Goal: Task Accomplishment & Management: Complete application form

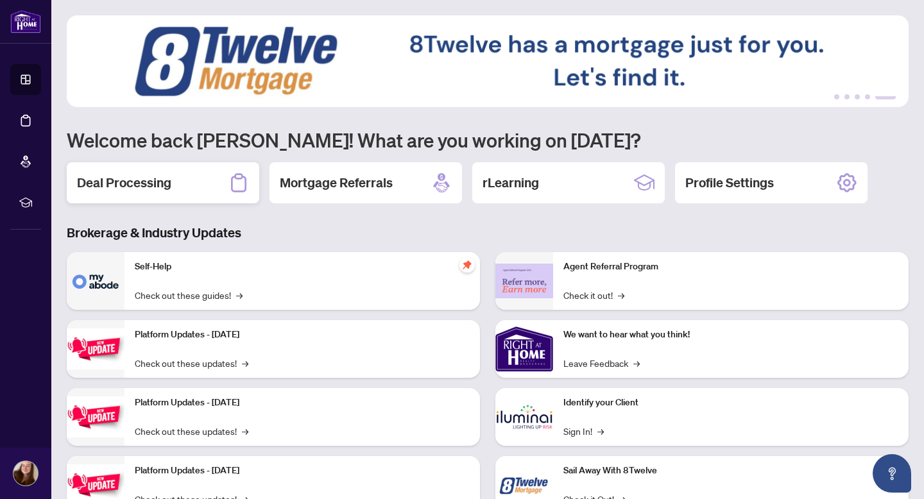
click at [141, 187] on h2 "Deal Processing" at bounding box center [124, 183] width 94 height 18
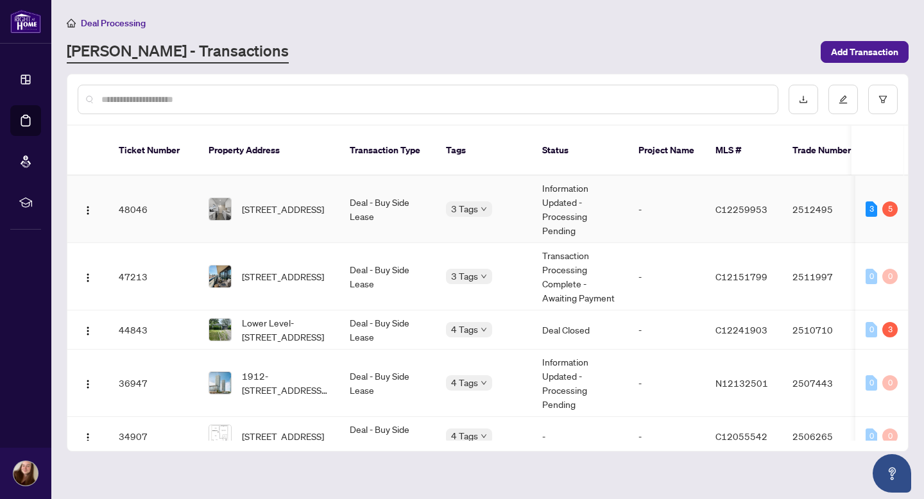
click at [144, 193] on td "48046" at bounding box center [153, 209] width 90 height 67
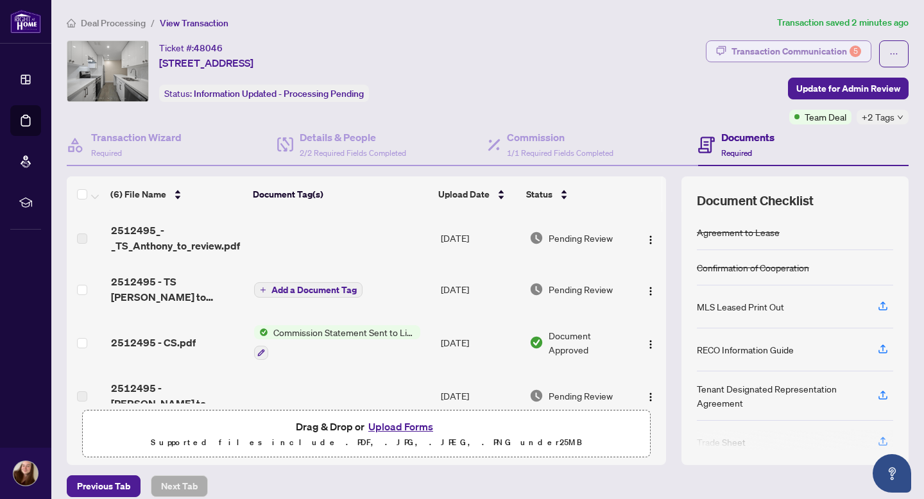
click at [736, 51] on div "Transaction Communication 5" at bounding box center [797, 51] width 130 height 21
type textarea "**********"
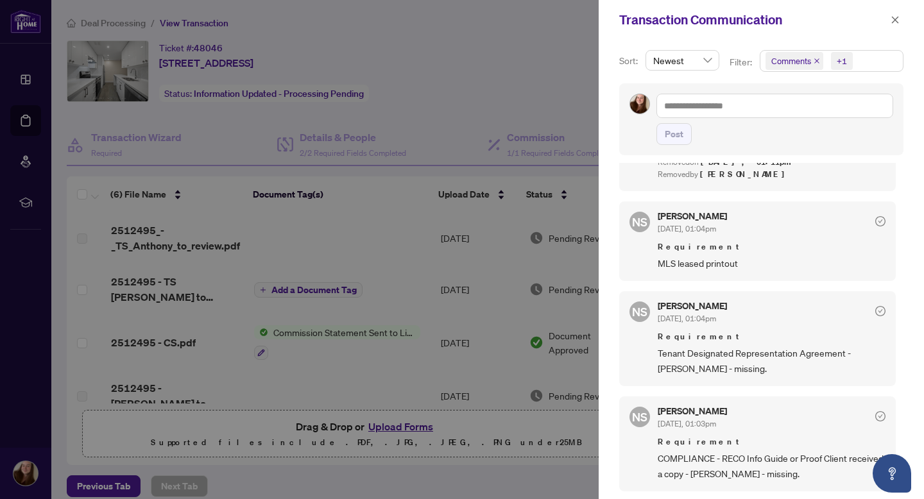
scroll to position [519, 0]
click at [465, 137] on div at bounding box center [462, 249] width 924 height 499
click at [897, 22] on icon "close" at bounding box center [895, 19] width 9 height 9
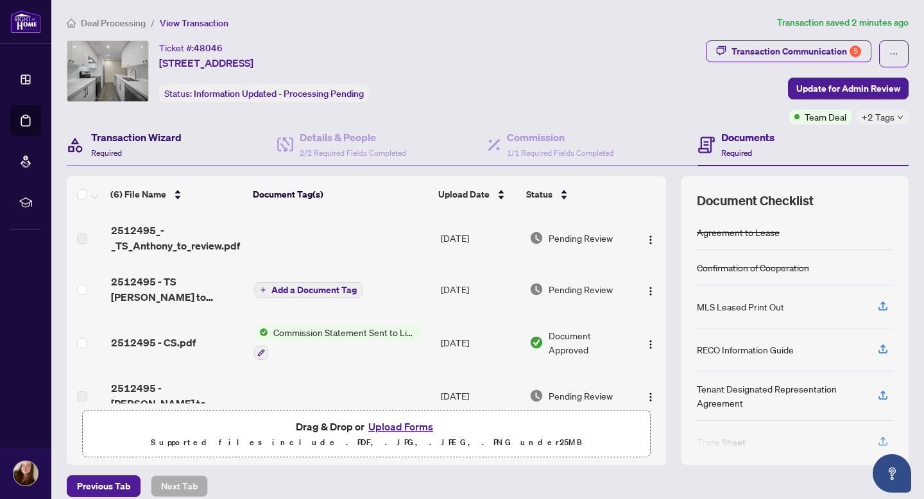
click at [133, 141] on h4 "Transaction Wizard" at bounding box center [136, 137] width 90 height 15
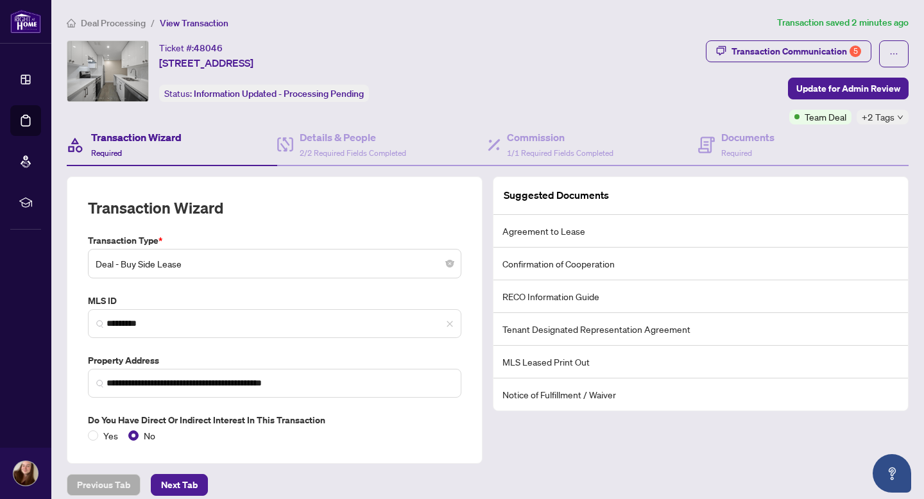
scroll to position [16, 0]
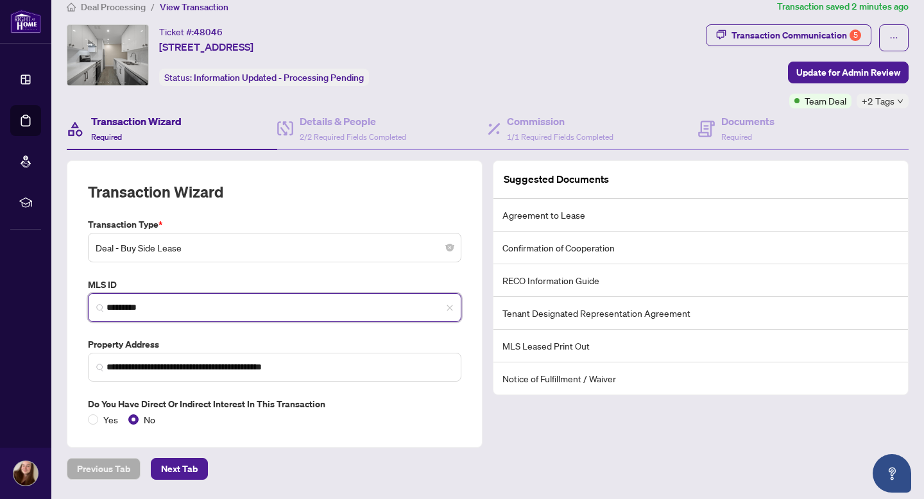
click at [139, 304] on input "*********" at bounding box center [280, 307] width 347 height 13
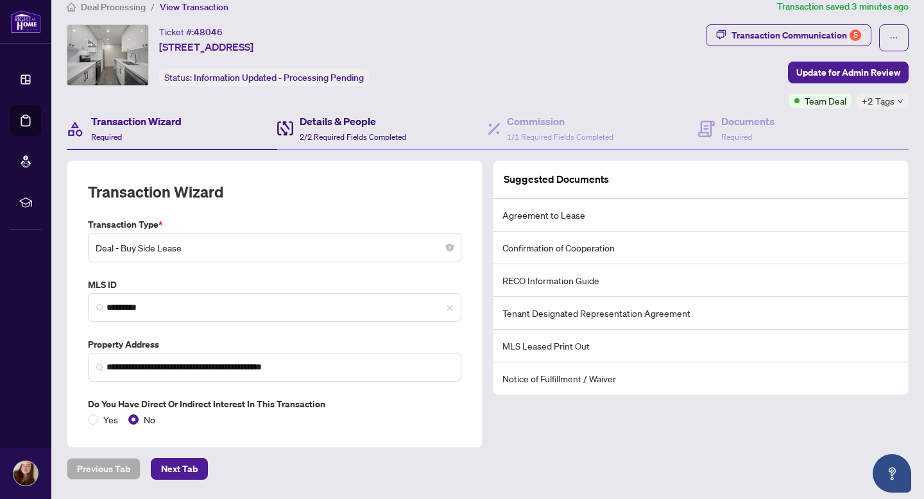
click at [335, 134] on span "2/2 Required Fields Completed" at bounding box center [353, 137] width 107 height 10
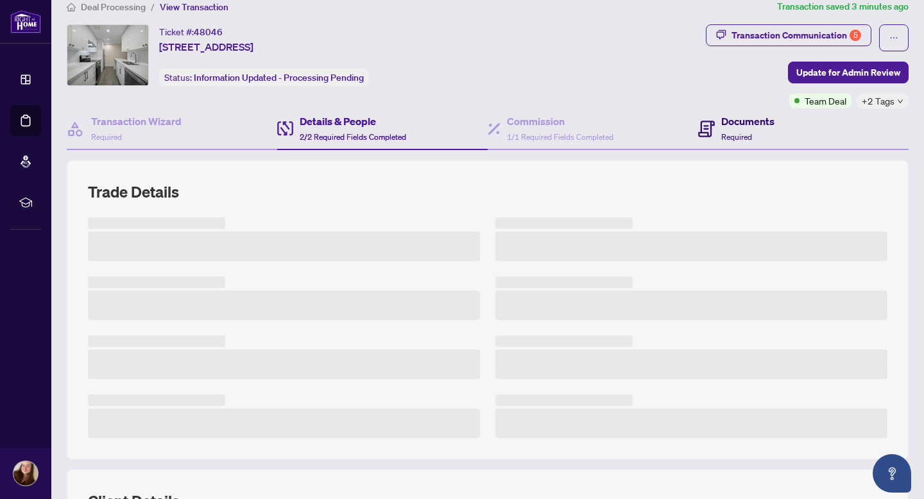
click at [714, 136] on span at bounding box center [706, 129] width 17 height 30
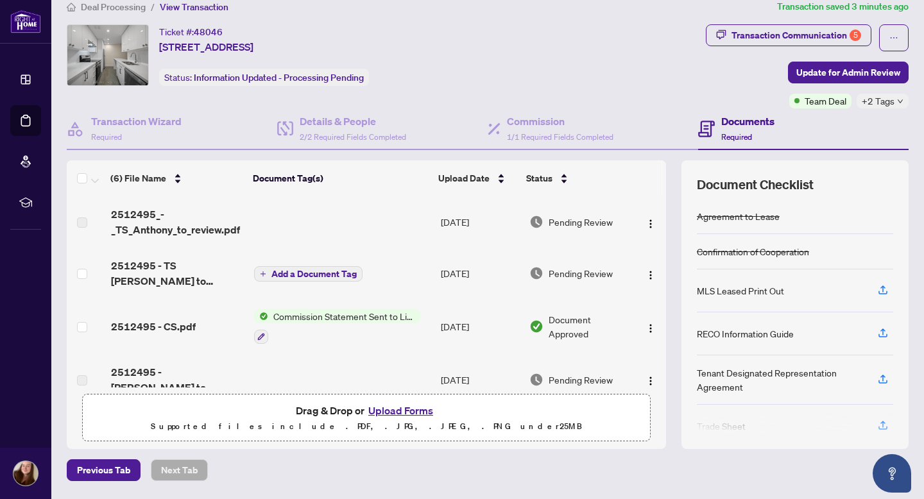
click at [404, 404] on button "Upload Forms" at bounding box center [401, 410] width 73 height 17
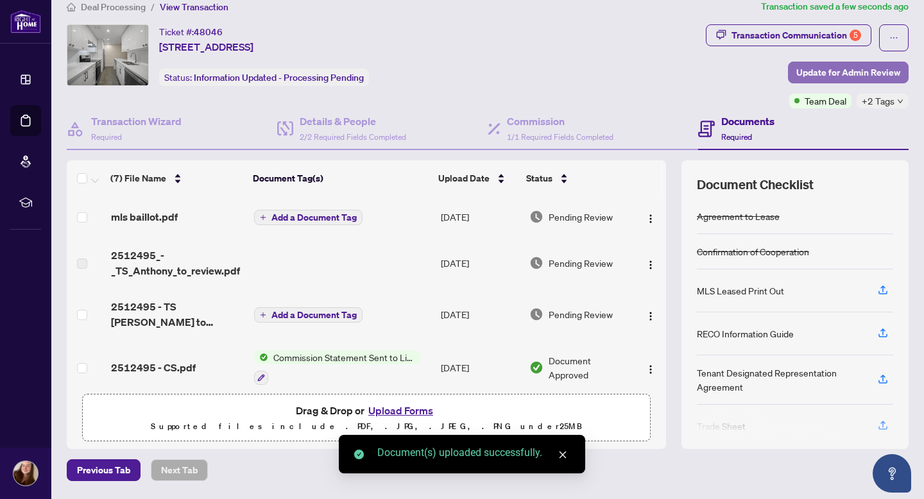
click at [811, 67] on span "Update for Admin Review" at bounding box center [848, 72] width 104 height 21
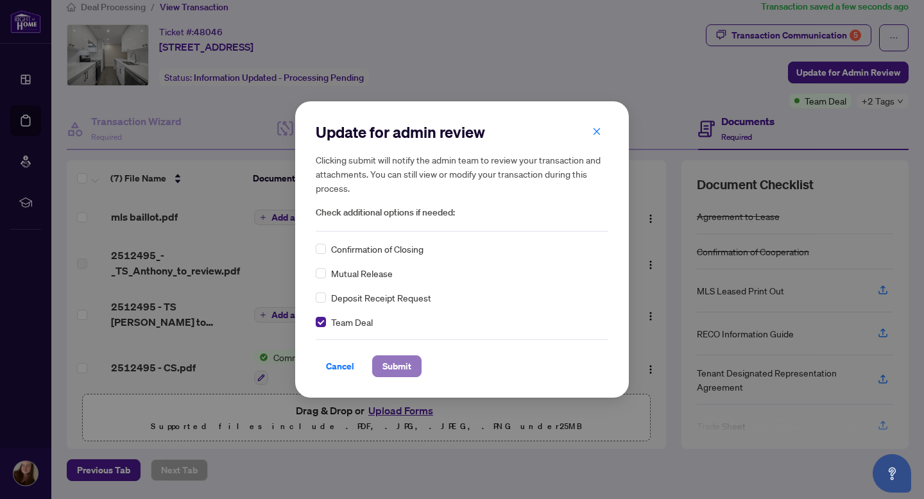
click at [402, 364] on span "Submit" at bounding box center [396, 366] width 29 height 21
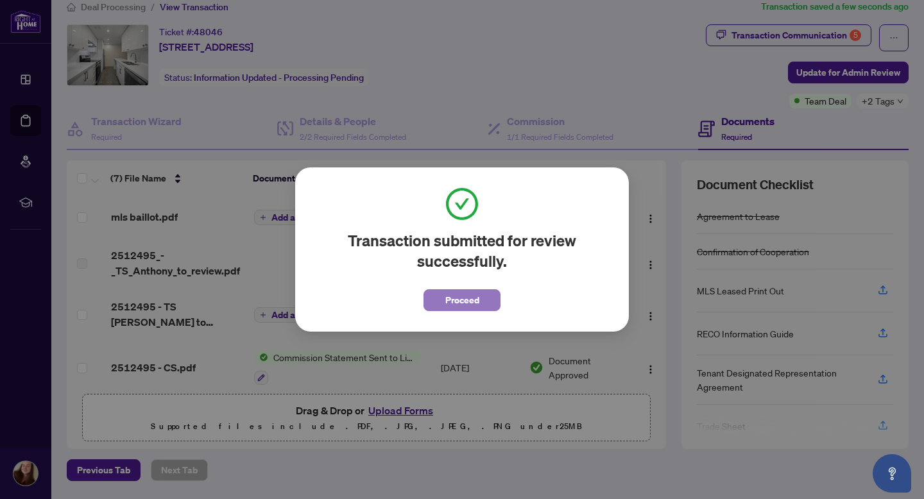
click at [468, 291] on span "Proceed" at bounding box center [462, 300] width 34 height 21
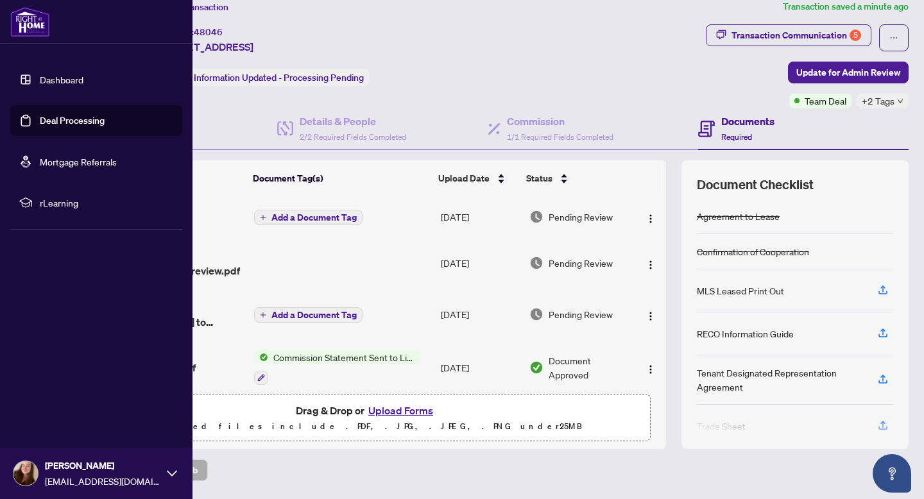
click at [28, 24] on img at bounding box center [30, 21] width 40 height 31
